Goal: Register for event/course

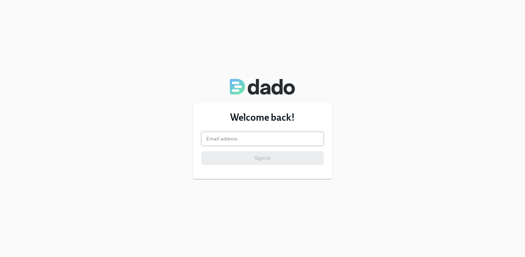
click at [262, 136] on input "email" at bounding box center [262, 139] width 122 height 14
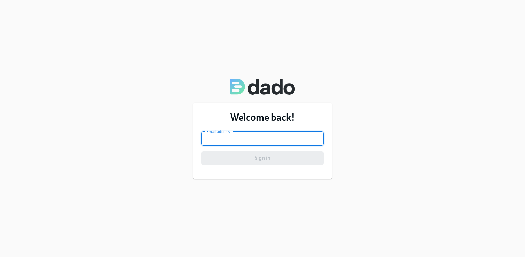
click at [275, 138] on input "email" at bounding box center [262, 139] width 122 height 14
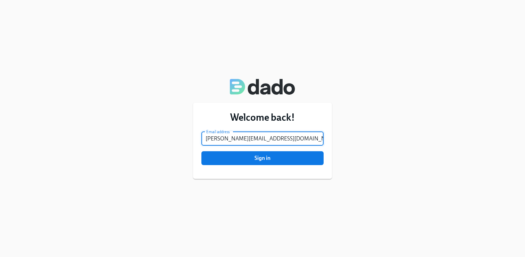
type input "[PERSON_NAME][EMAIL_ADDRESS][DOMAIN_NAME]"
click at [201, 151] on button "Sign in" at bounding box center [262, 158] width 122 height 14
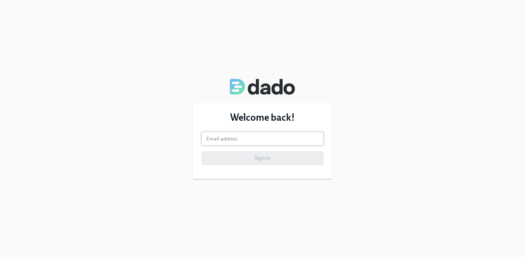
click at [237, 134] on input "email" at bounding box center [262, 139] width 122 height 14
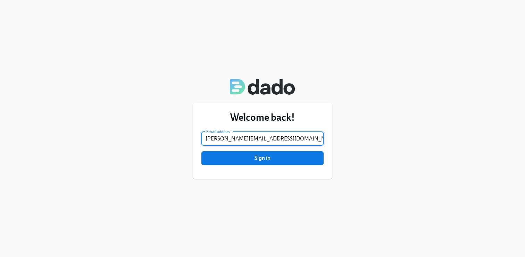
type input "sumita.das@aspendental.com"
click at [201, 151] on button "Sign in" at bounding box center [262, 158] width 122 height 14
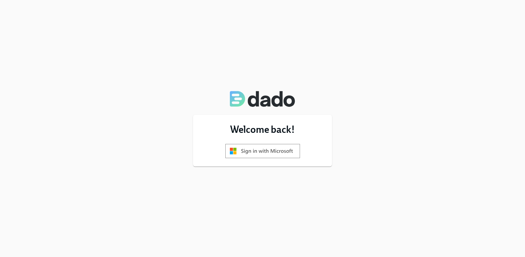
click at [286, 150] on img at bounding box center [262, 151] width 75 height 14
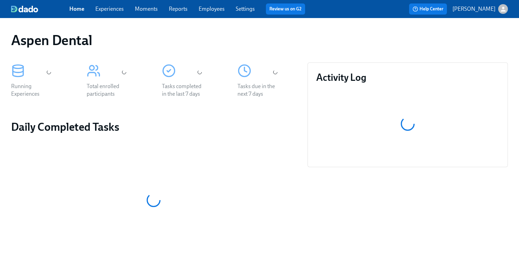
click at [108, 9] on link "Experiences" at bounding box center [109, 9] width 28 height 7
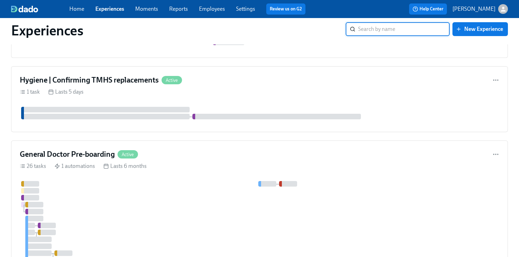
scroll to position [334, 0]
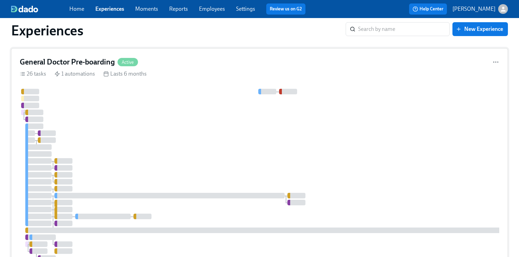
click at [352, 129] on div at bounding box center [413, 192] width 787 height 207
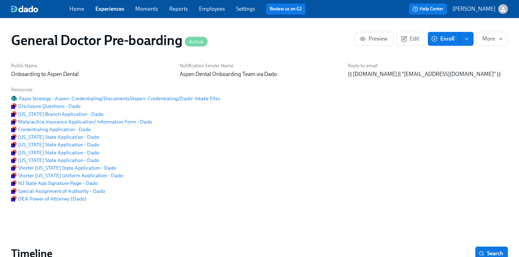
click at [452, 37] on span "Enroll" at bounding box center [444, 38] width 22 height 7
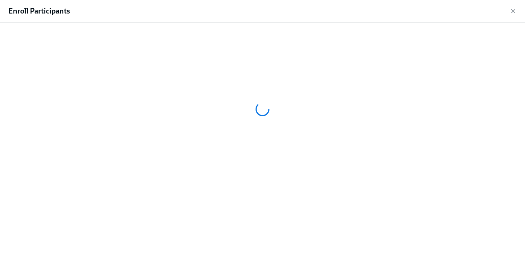
scroll to position [0, 14740]
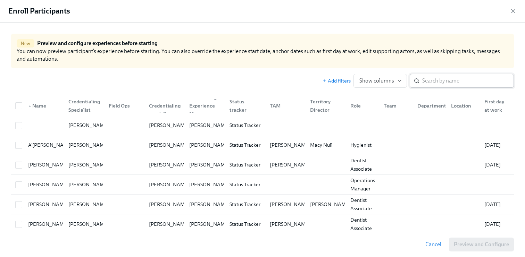
click at [437, 82] on input "search" at bounding box center [468, 81] width 92 height 14
paste input "[PERSON_NAME]"
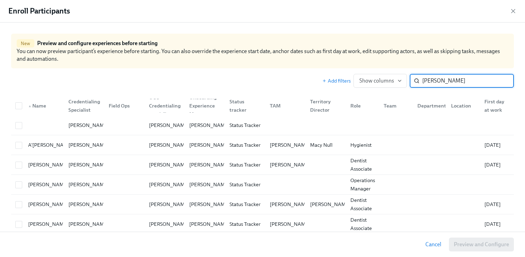
type input "[PERSON_NAME]"
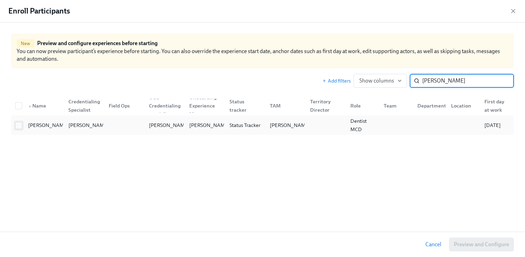
click at [20, 126] on input "checkbox" at bounding box center [19, 125] width 6 height 6
checkbox input "true"
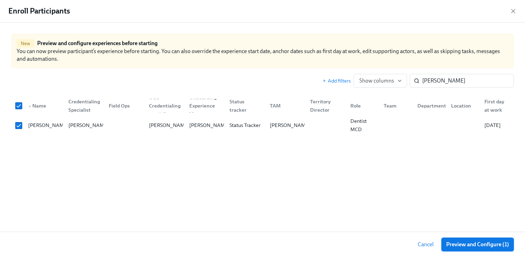
click at [464, 245] on span "Preview and Configure (1)" at bounding box center [477, 244] width 63 height 7
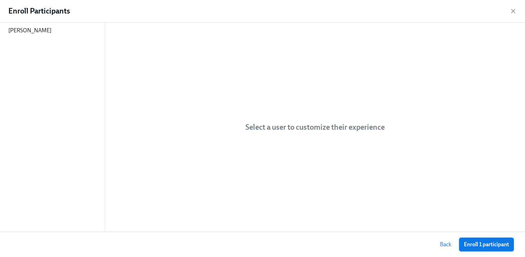
click at [464, 245] on span "Enroll 1 participant" at bounding box center [486, 244] width 45 height 7
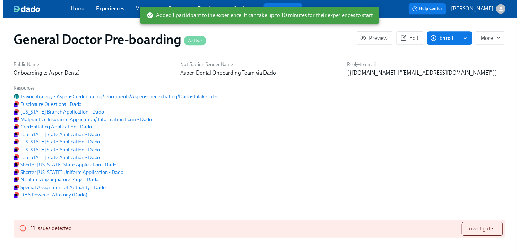
scroll to position [0, 14844]
